Goal: Task Accomplishment & Management: Use online tool/utility

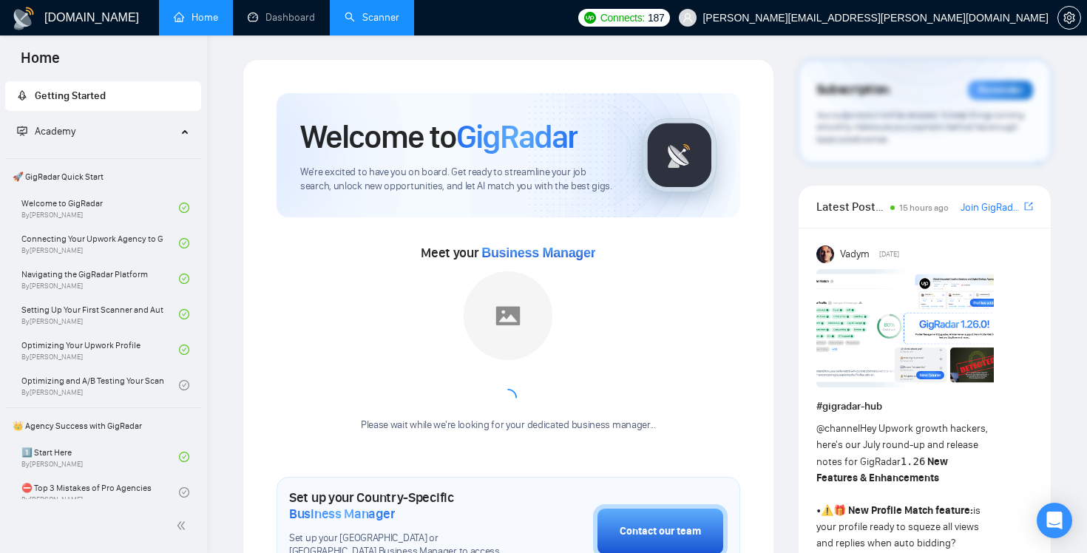
click at [375, 11] on link "Scanner" at bounding box center [372, 17] width 55 height 13
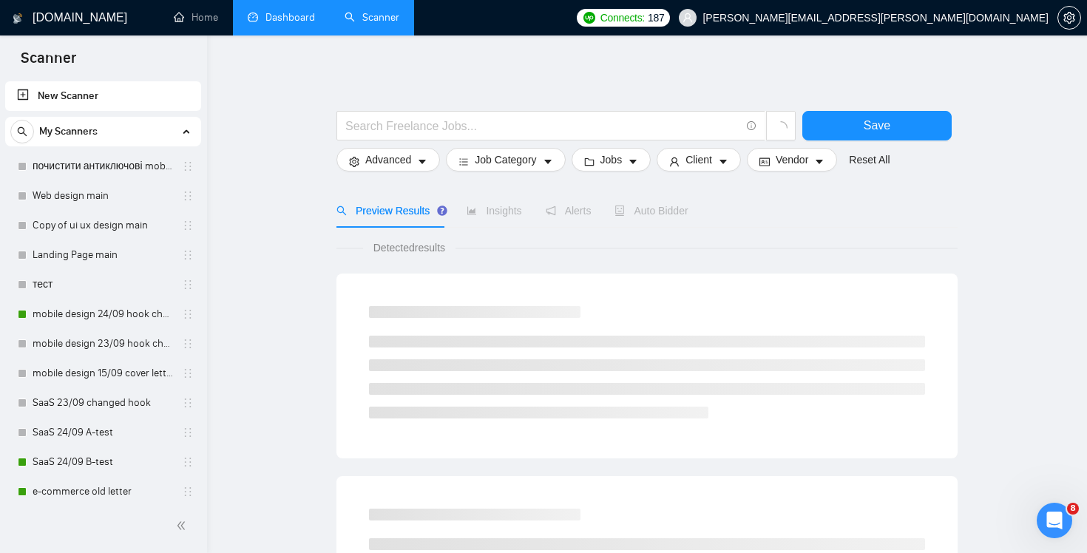
click at [304, 35] on li "Dashboard" at bounding box center [281, 18] width 97 height 36
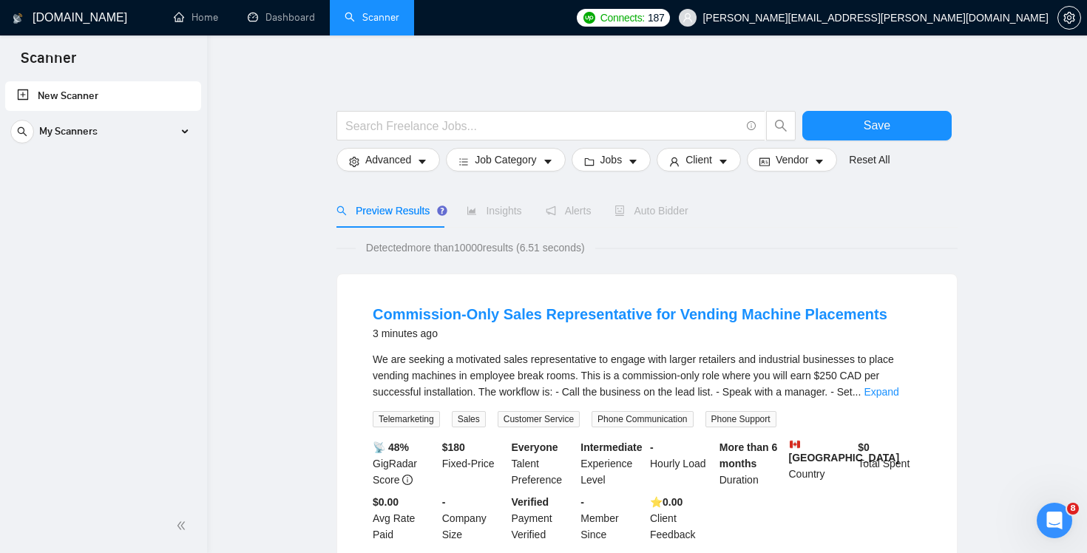
click at [205, 144] on ul "New Scanner My Scanners почистити антиключові mobile design main Web design mai…" at bounding box center [103, 115] width 207 height 74
click at [194, 140] on div "My Scanners" at bounding box center [103, 132] width 186 height 30
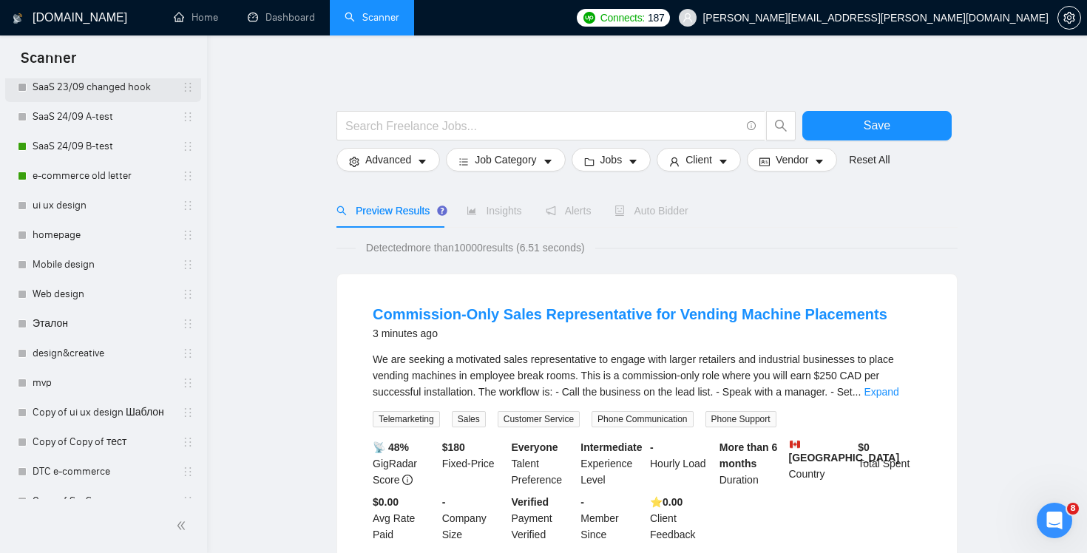
scroll to position [451, 0]
